Goal: Task Accomplishment & Management: Use online tool/utility

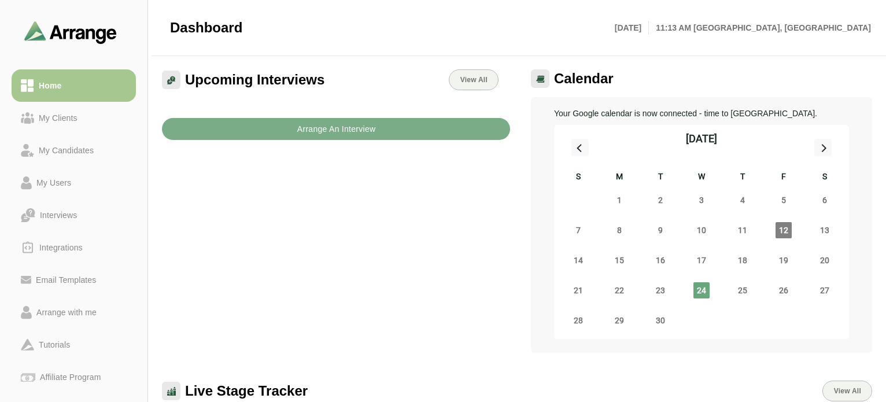
scroll to position [58, 0]
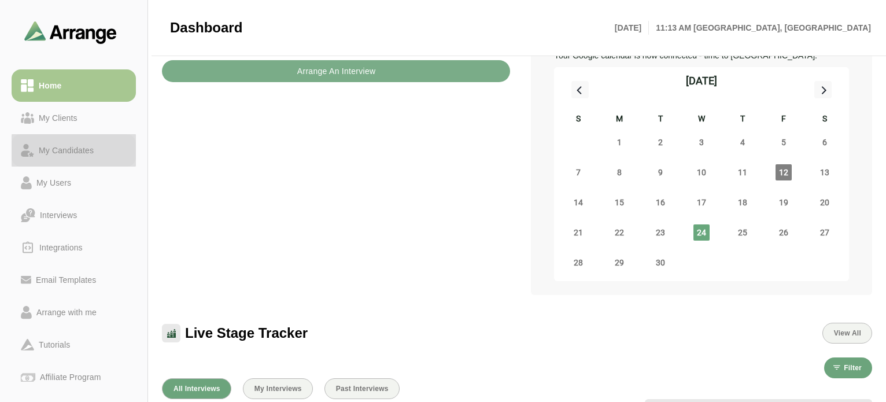
click at [67, 150] on div "My Candidates" at bounding box center [66, 150] width 64 height 14
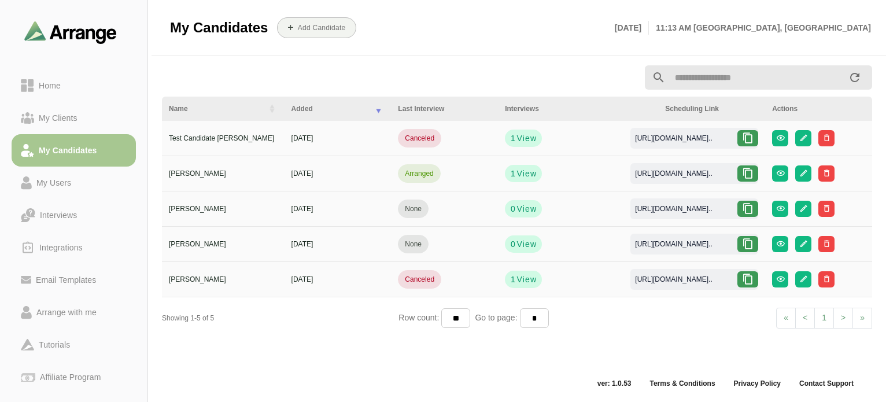
click at [745, 138] on icon at bounding box center [748, 138] width 12 height 12
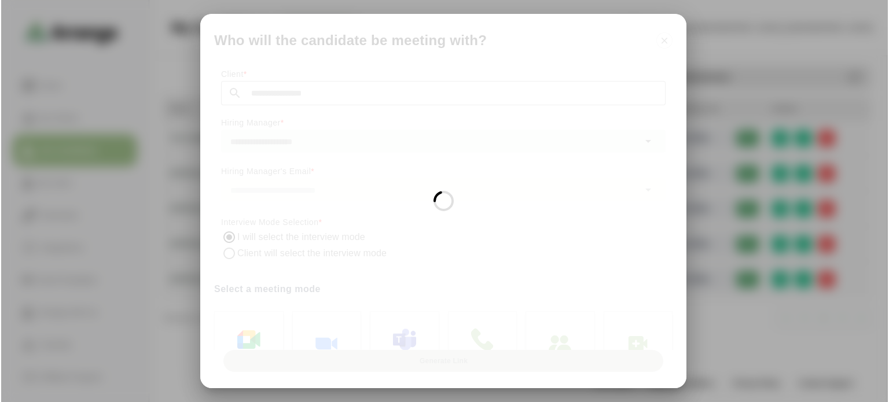
scroll to position [0, 0]
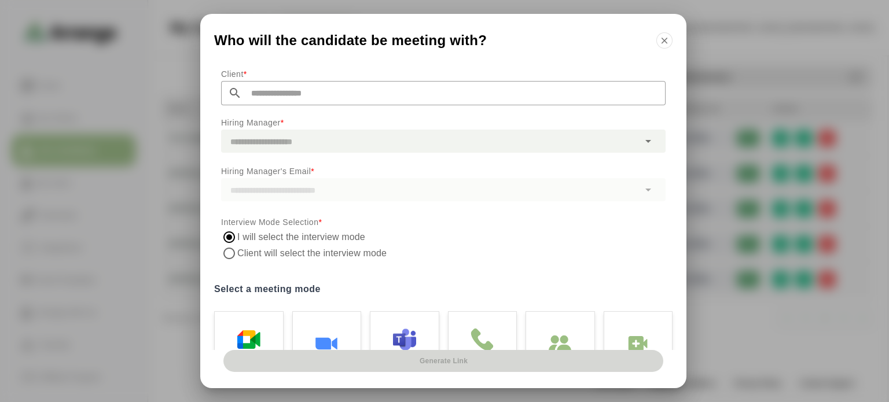
click at [664, 41] on icon "button" at bounding box center [664, 40] width 10 height 10
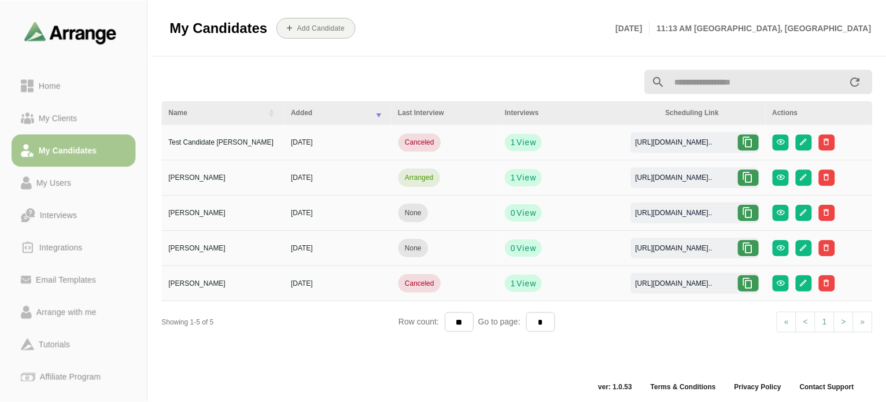
scroll to position [4, 0]
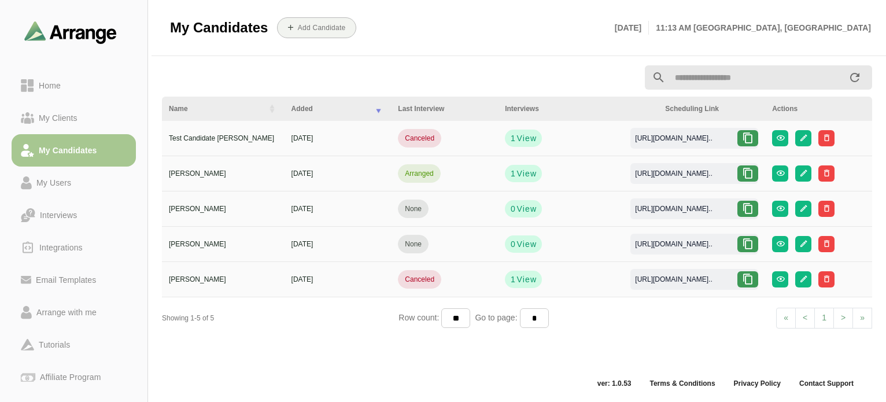
click at [753, 135] on icon at bounding box center [748, 138] width 12 height 12
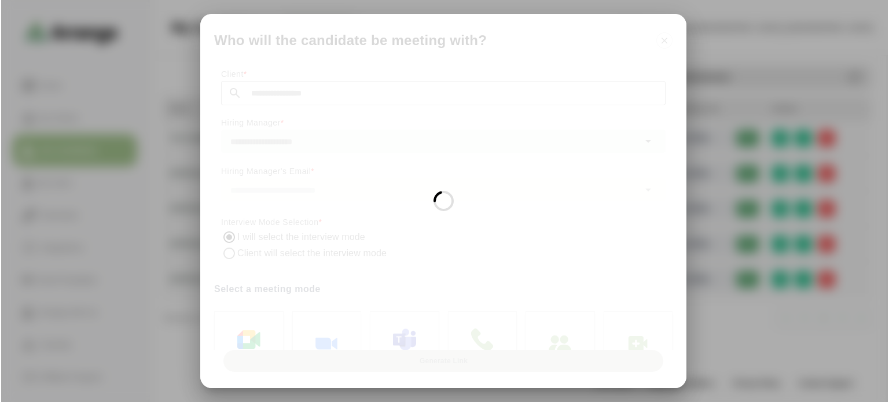
scroll to position [0, 0]
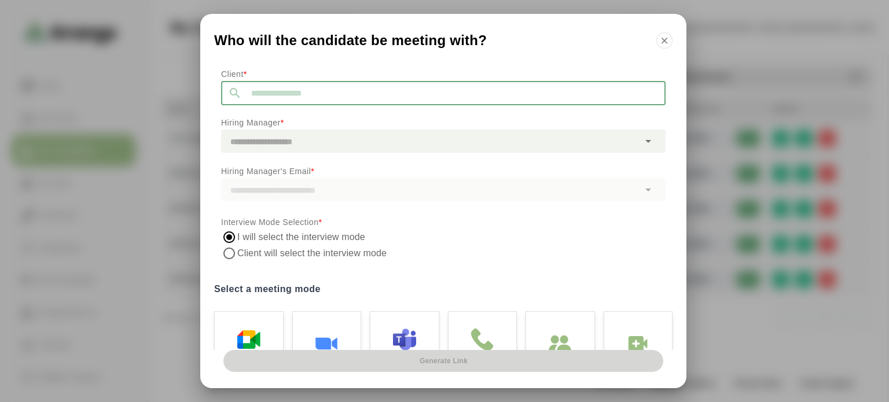
click at [334, 94] on input "text" at bounding box center [454, 93] width 424 height 24
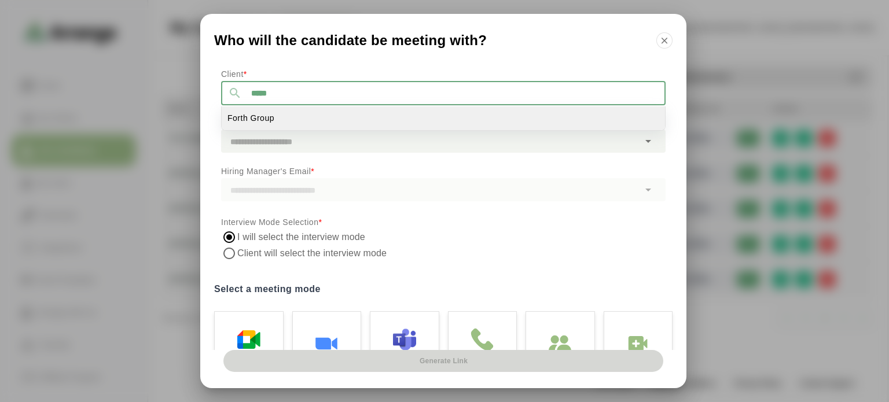
click at [319, 115] on li "Forth Group" at bounding box center [443, 118] width 443 height 24
type input "**********"
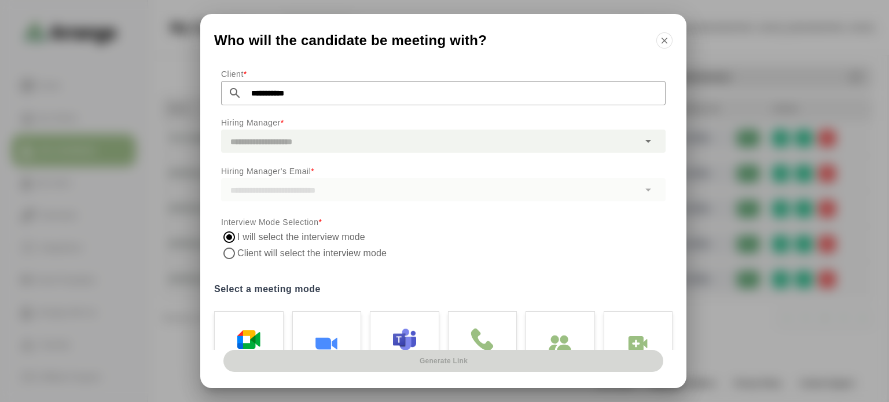
click at [315, 138] on div at bounding box center [430, 141] width 418 height 23
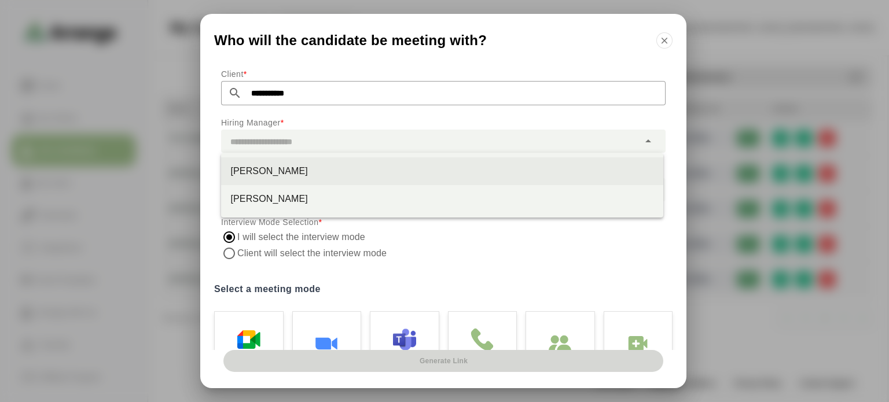
click at [310, 170] on div "[PERSON_NAME]" at bounding box center [442, 171] width 424 height 14
type input "**********"
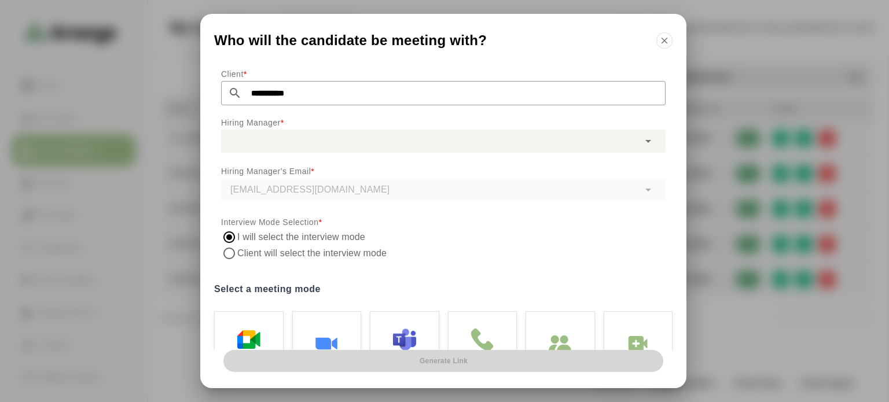
click at [372, 197] on div "[EMAIL_ADDRESS][DOMAIN_NAME]" at bounding box center [443, 189] width 444 height 23
click at [310, 252] on label "Client will select the interview mode" at bounding box center [313, 253] width 152 height 16
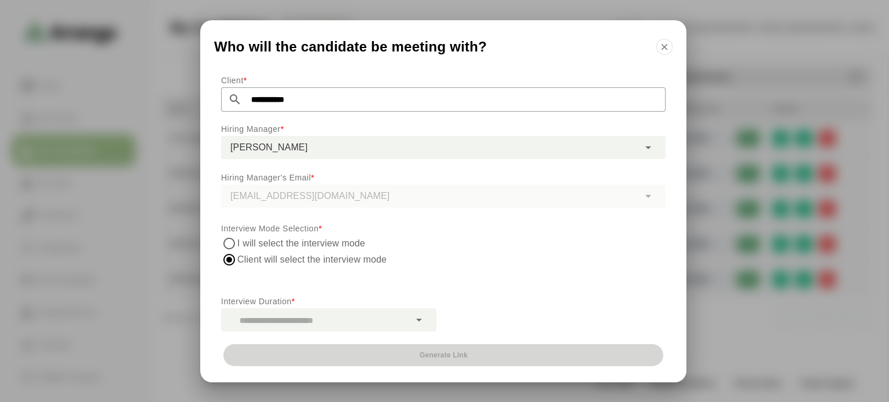
click at [399, 322] on div at bounding box center [315, 319] width 189 height 23
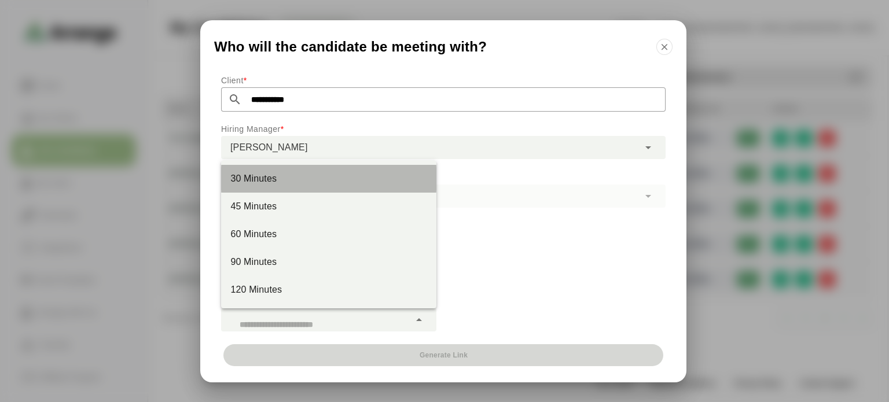
click at [296, 172] on div "30 Minutes" at bounding box center [328, 179] width 197 height 14
type input "**"
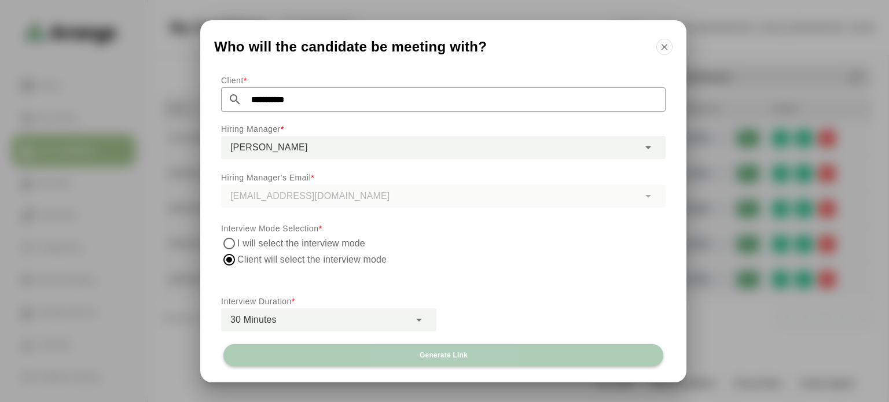
click at [411, 355] on button "Generate Link" at bounding box center [443, 355] width 440 height 22
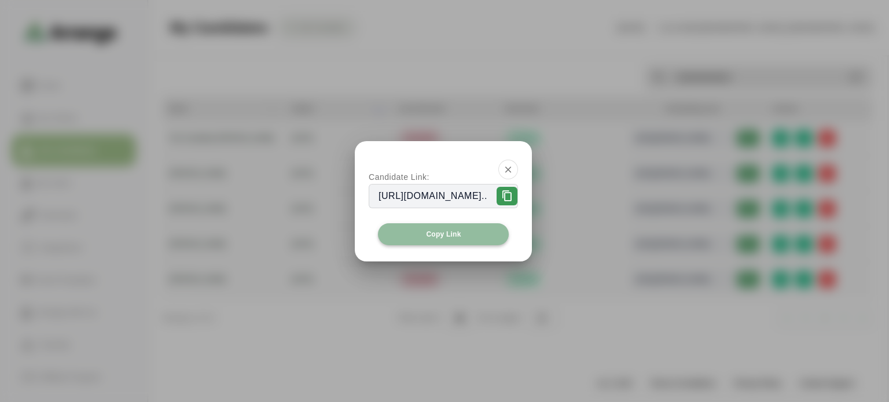
click at [479, 235] on button "Copy Link" at bounding box center [443, 234] width 131 height 22
